Goal: Task Accomplishment & Management: Use online tool/utility

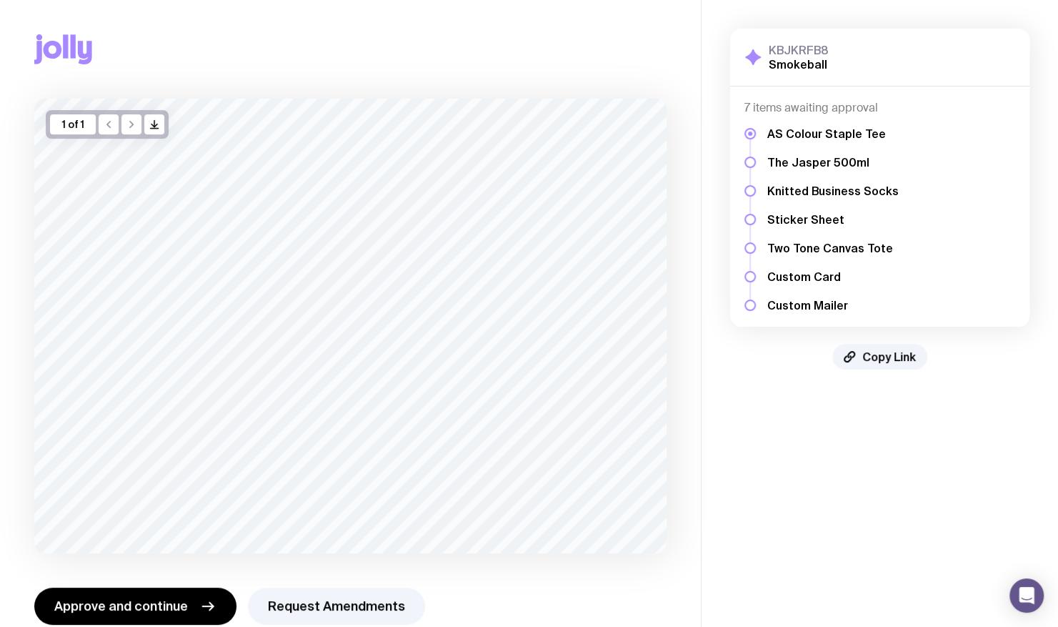
scroll to position [26, 0]
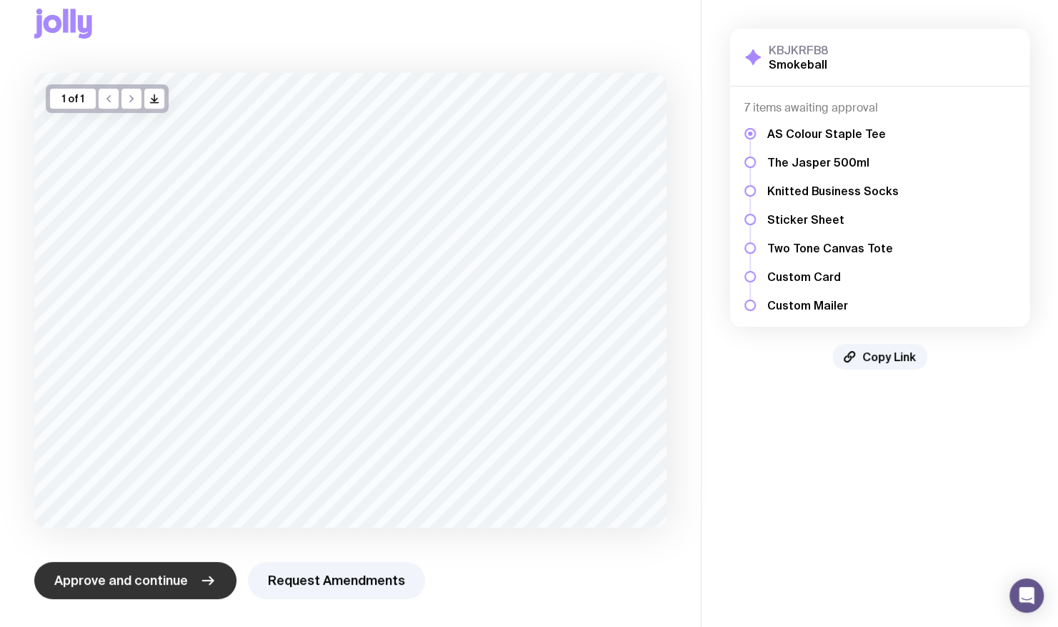
click at [203, 580] on icon "button" at bounding box center [208, 580] width 11 height 0
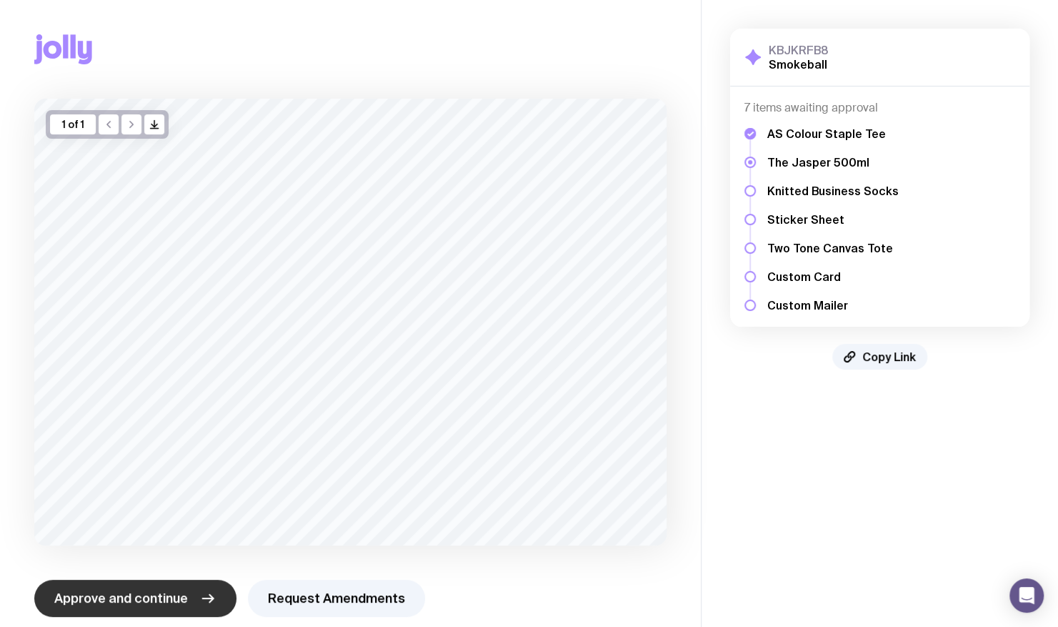
click at [190, 595] on button "Approve and continue" at bounding box center [135, 598] width 202 height 37
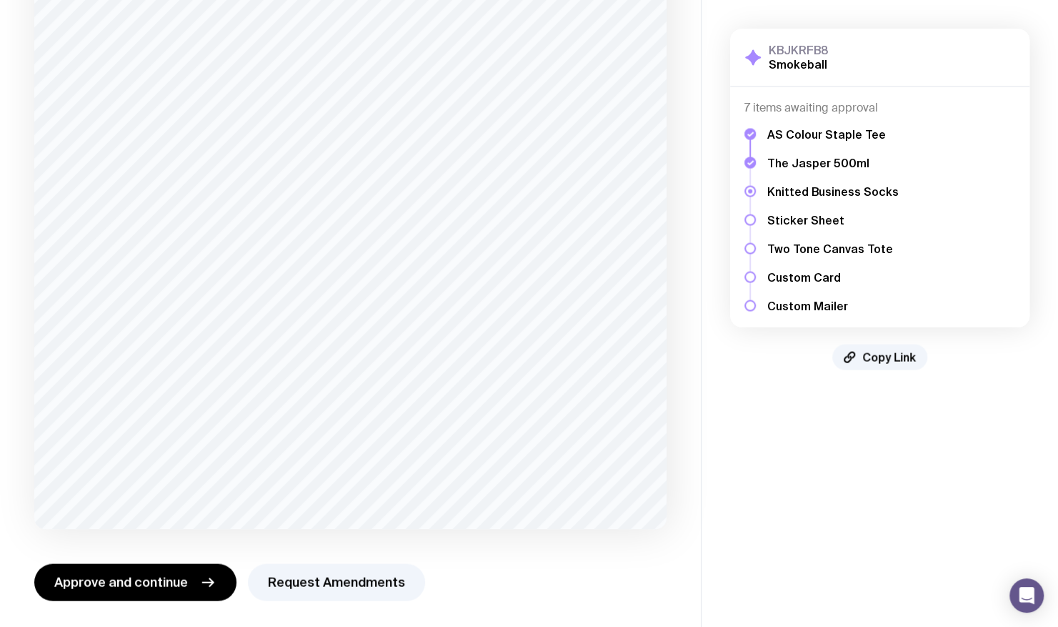
scroll to position [1465, 0]
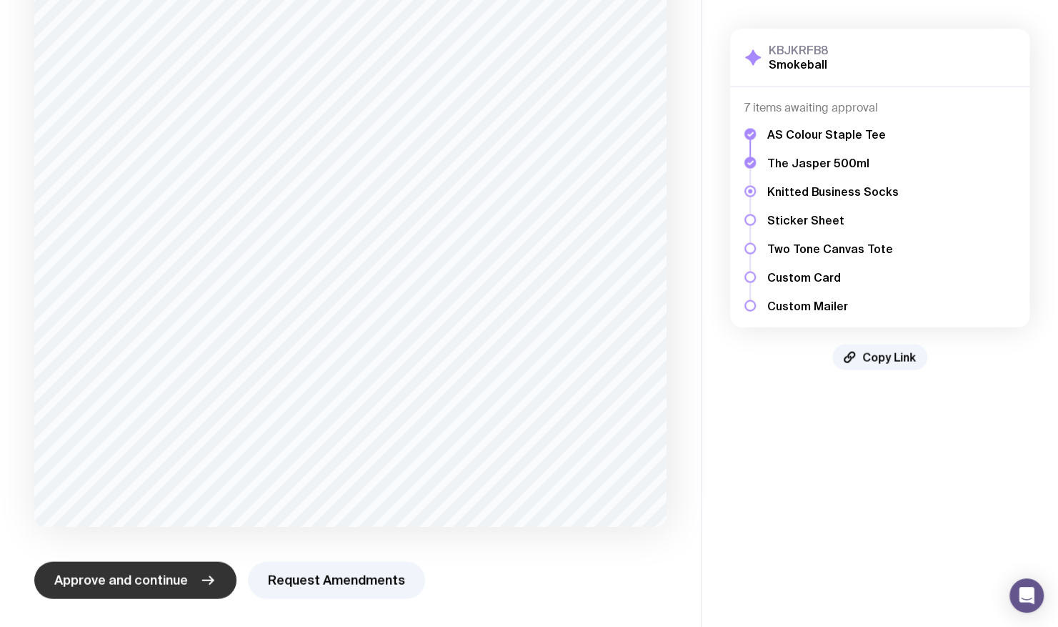
click at [133, 579] on span "Approve and continue" at bounding box center [121, 579] width 134 height 17
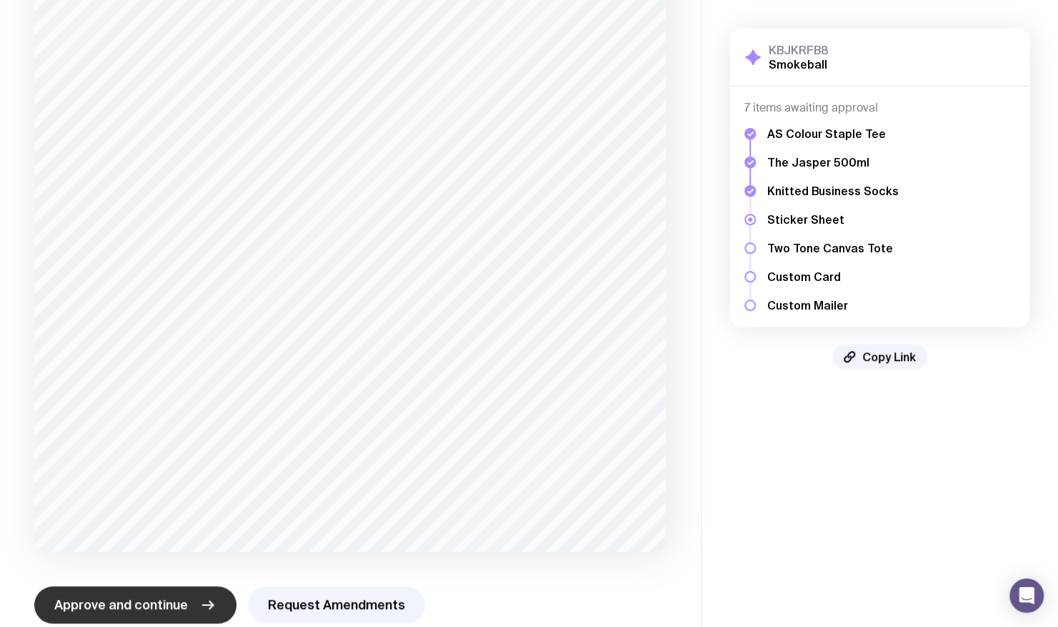
scroll to position [466, 0]
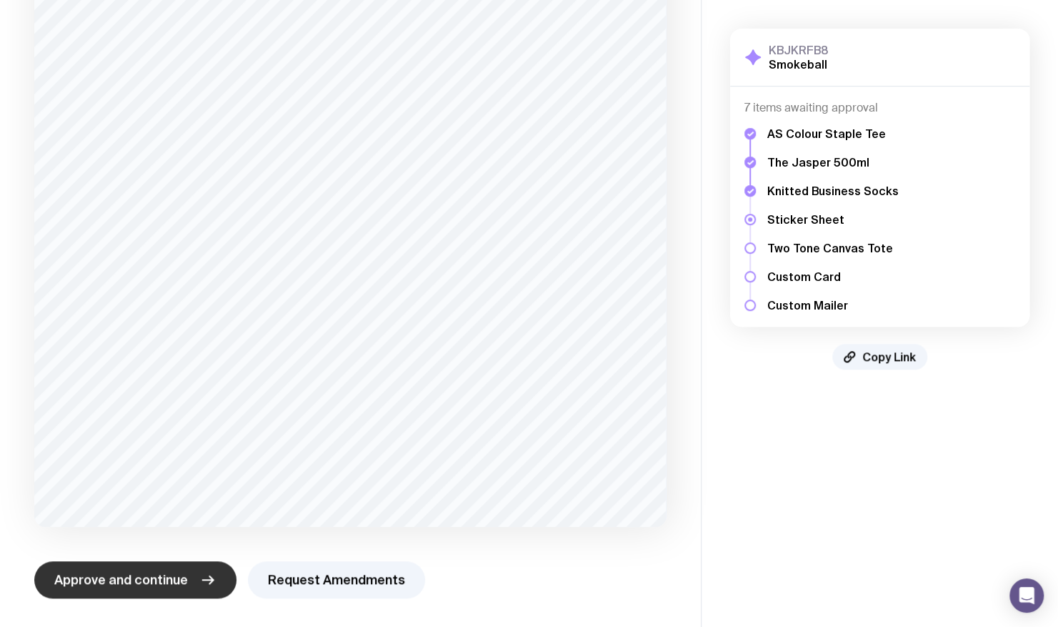
click at [89, 579] on span "Approve and continue" at bounding box center [121, 579] width 134 height 17
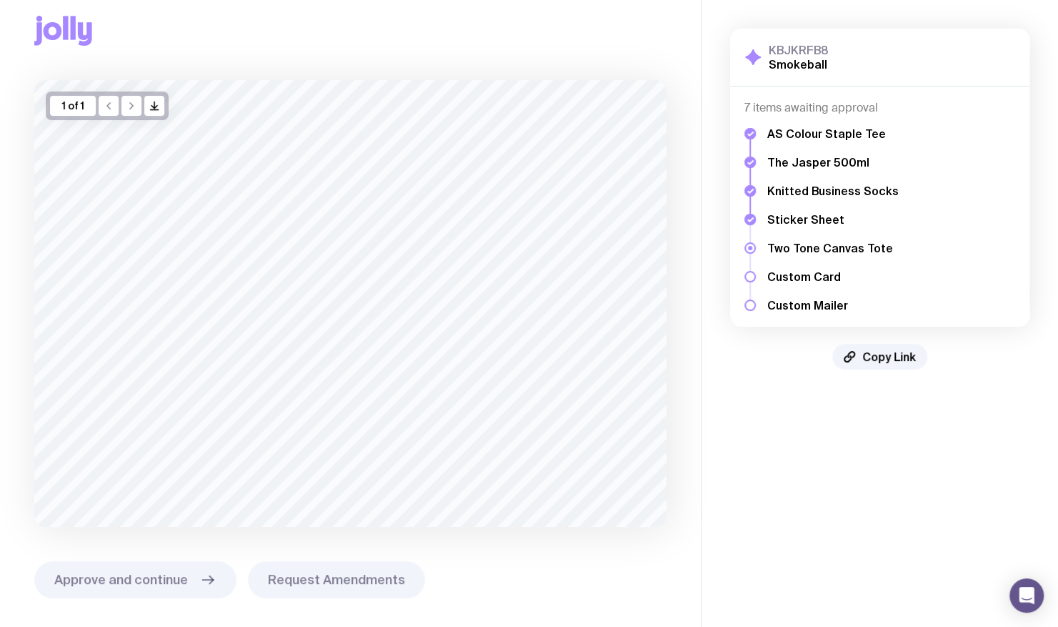
scroll to position [0, 0]
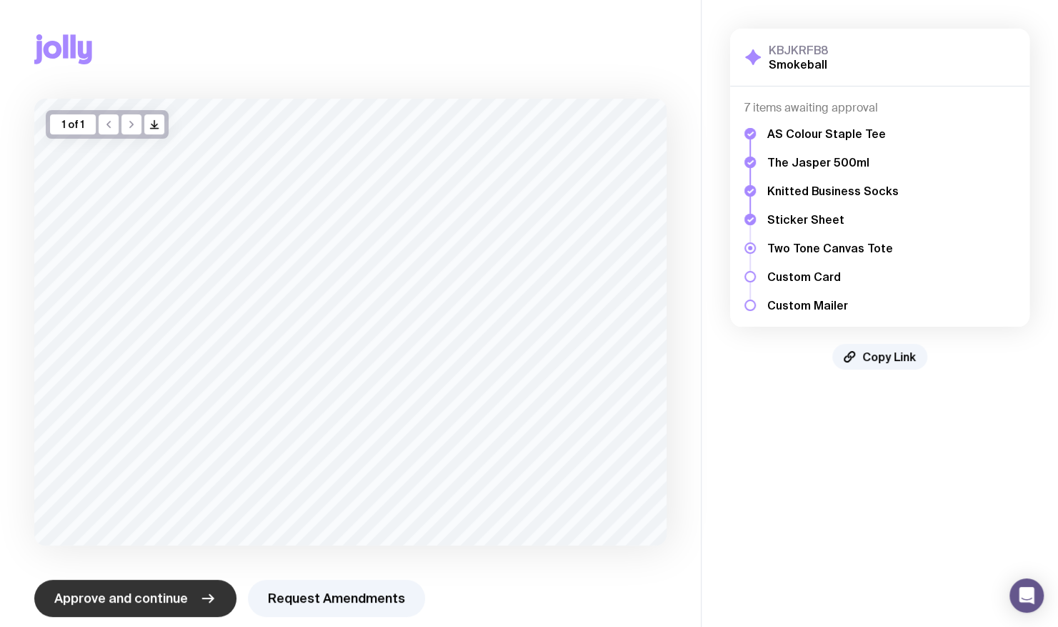
click at [93, 605] on span "Approve and continue" at bounding box center [121, 598] width 134 height 17
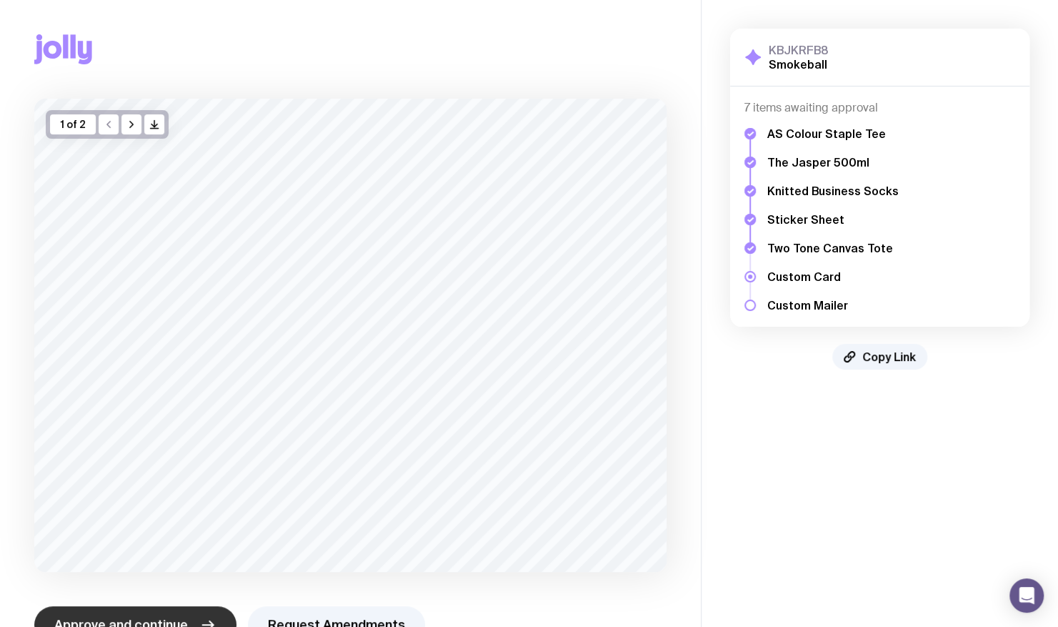
click at [137, 612] on button "Approve and continue" at bounding box center [135, 624] width 202 height 37
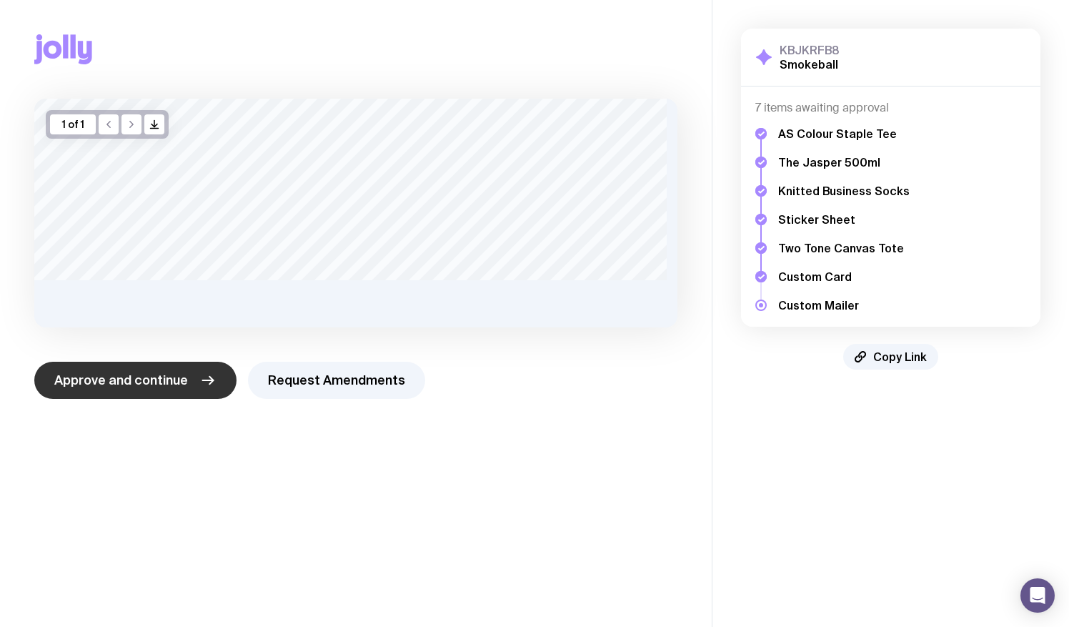
click at [154, 376] on span "Approve and continue" at bounding box center [121, 380] width 134 height 17
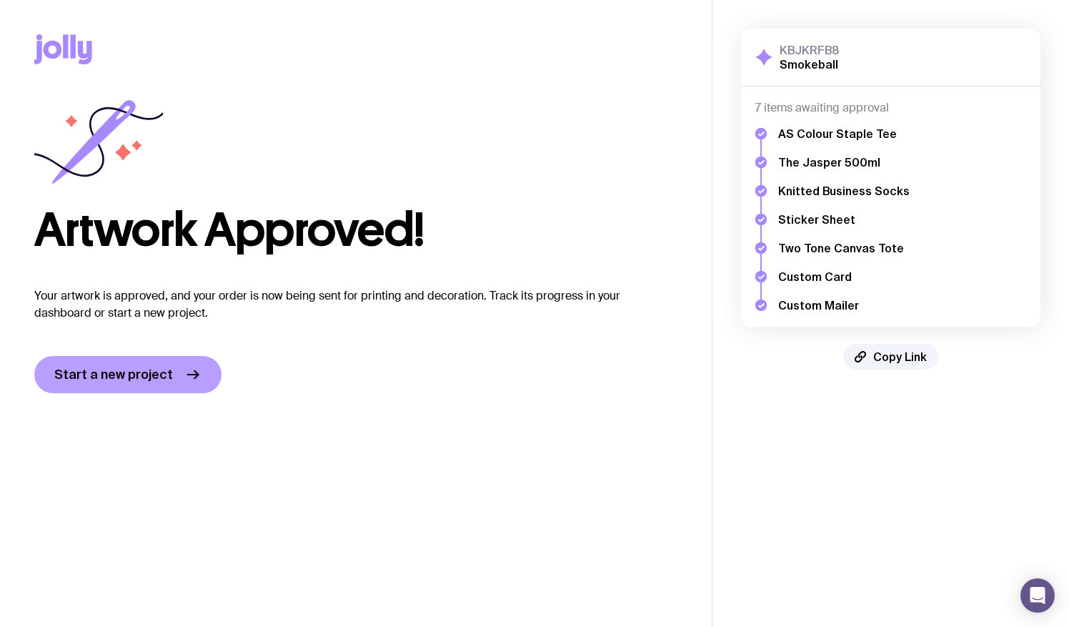
click at [154, 376] on span "Start a new project" at bounding box center [113, 374] width 119 height 17
